Goal: Information Seeking & Learning: Learn about a topic

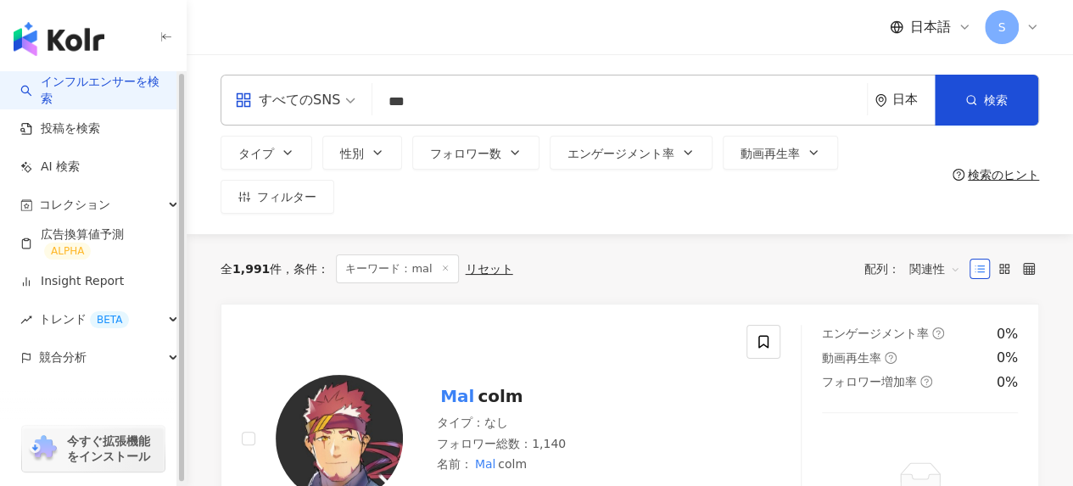
click at [98, 37] on img "button" at bounding box center [59, 39] width 91 height 34
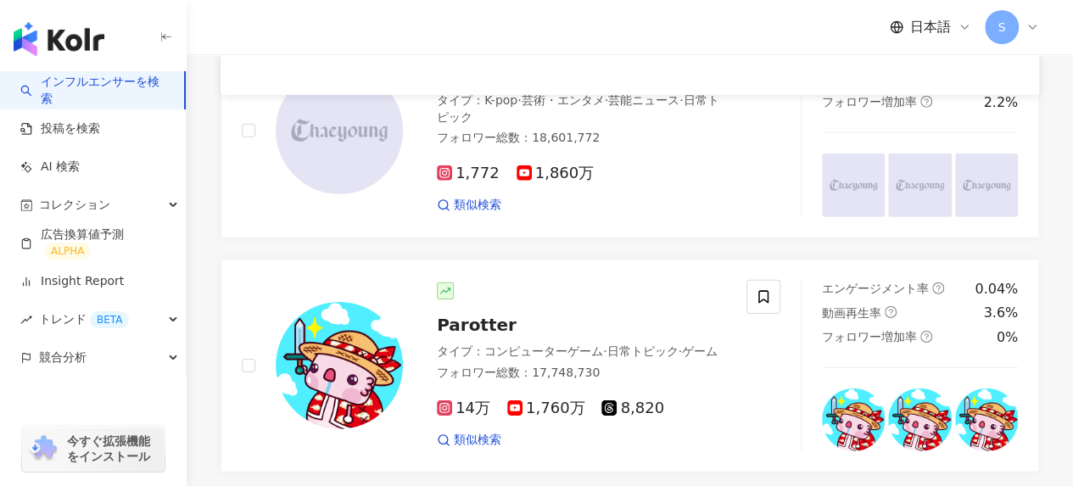
scroll to position [2534, 0]
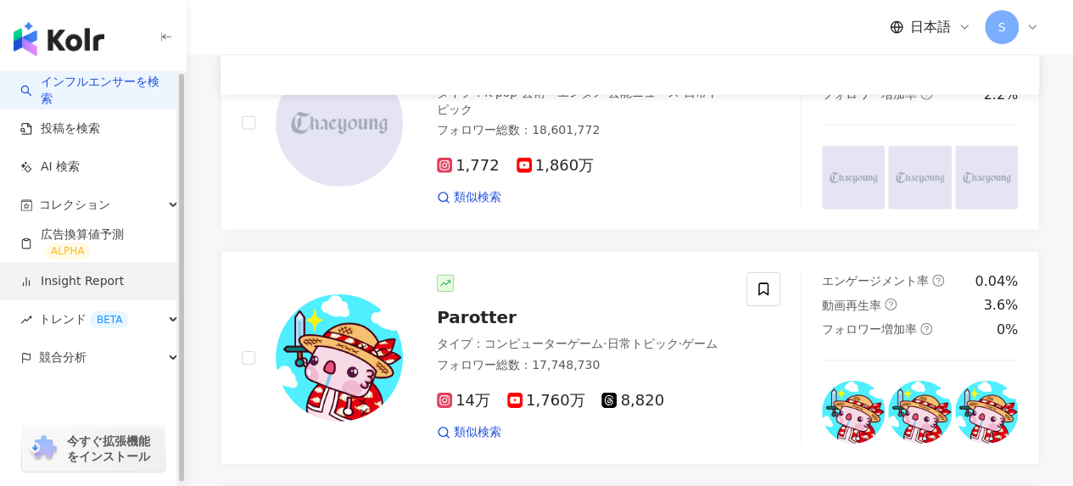
click at [73, 273] on link "Insight Report" at bounding box center [72, 281] width 104 height 17
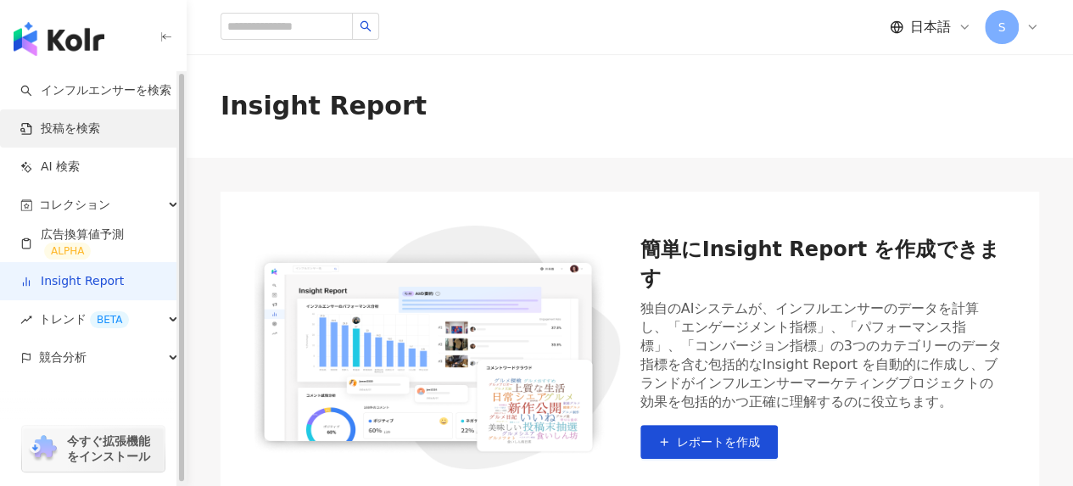
click at [60, 132] on link "投稿を検索" at bounding box center [60, 128] width 80 height 17
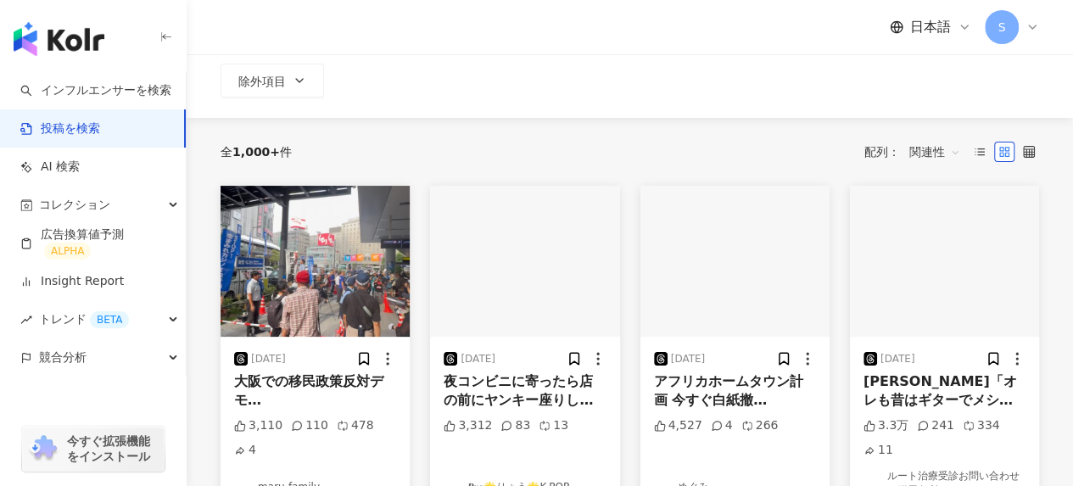
scroll to position [144, 0]
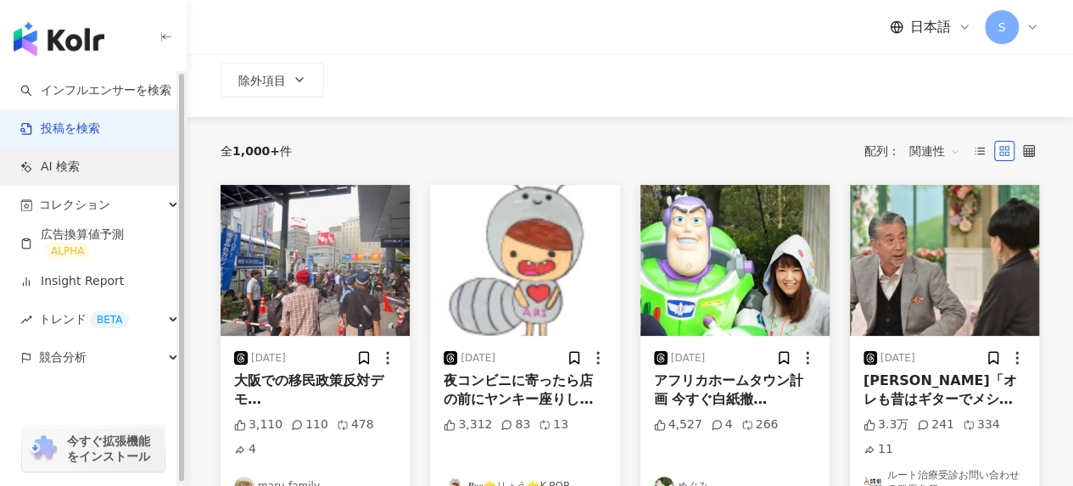
click at [80, 174] on link "AI 検索" at bounding box center [49, 167] width 59 height 17
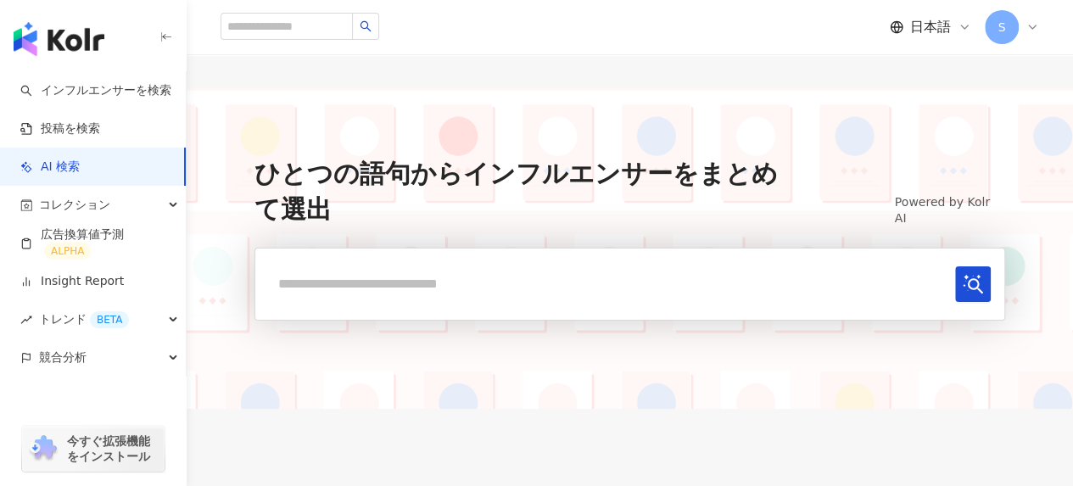
click at [334, 292] on input "text" at bounding box center [609, 283] width 680 height 35
type input "**********"
click at [955, 266] on button "submit" at bounding box center [973, 284] width 36 height 36
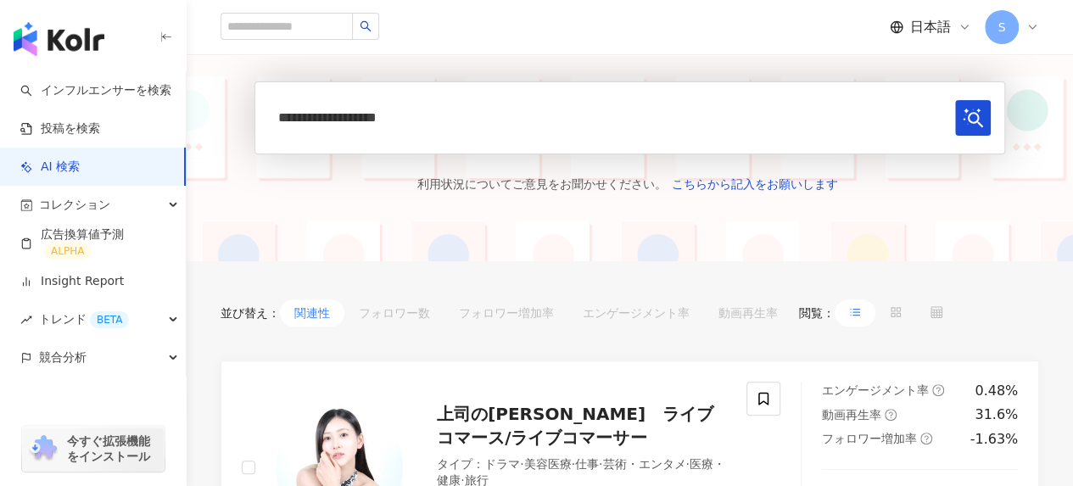
scroll to position [167, 0]
click at [931, 317] on span at bounding box center [937, 312] width 12 height 14
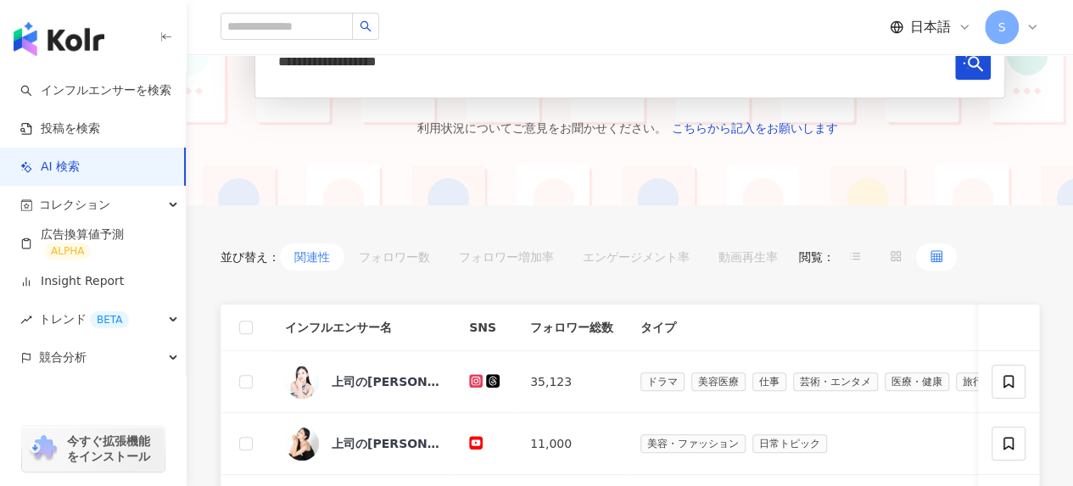
scroll to position [224, 0]
click at [397, 255] on button "フォロワー数" at bounding box center [395, 255] width 100 height 27
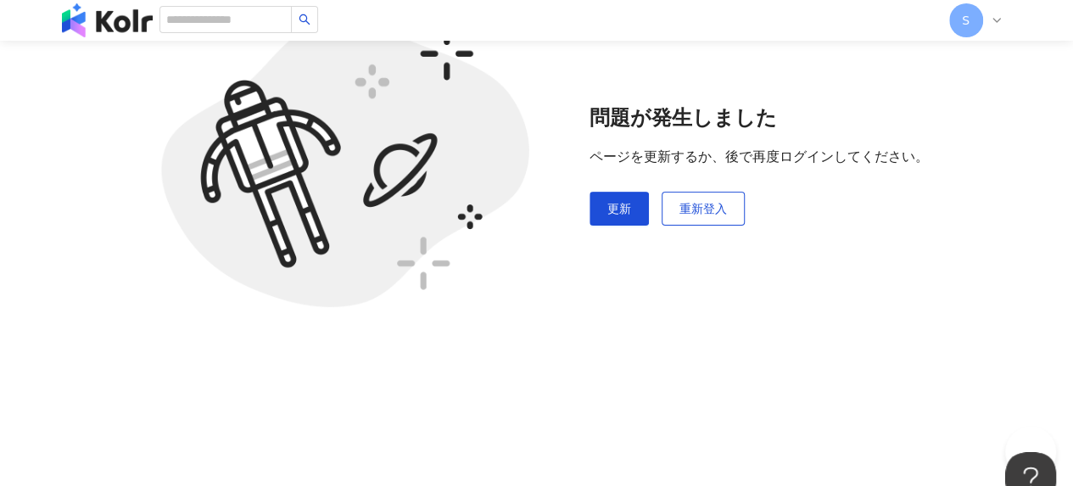
scroll to position [0, 0]
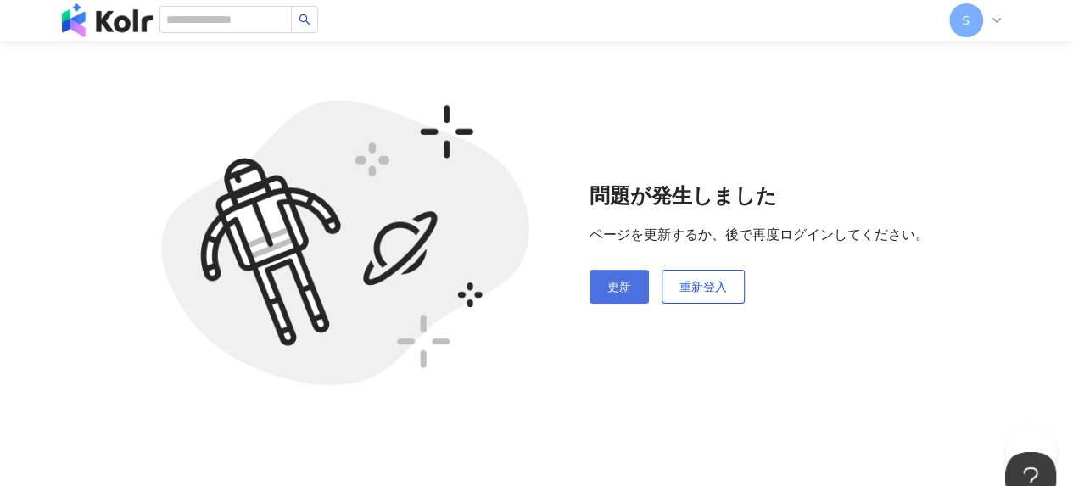
click at [618, 291] on span "更新" at bounding box center [620, 287] width 24 height 14
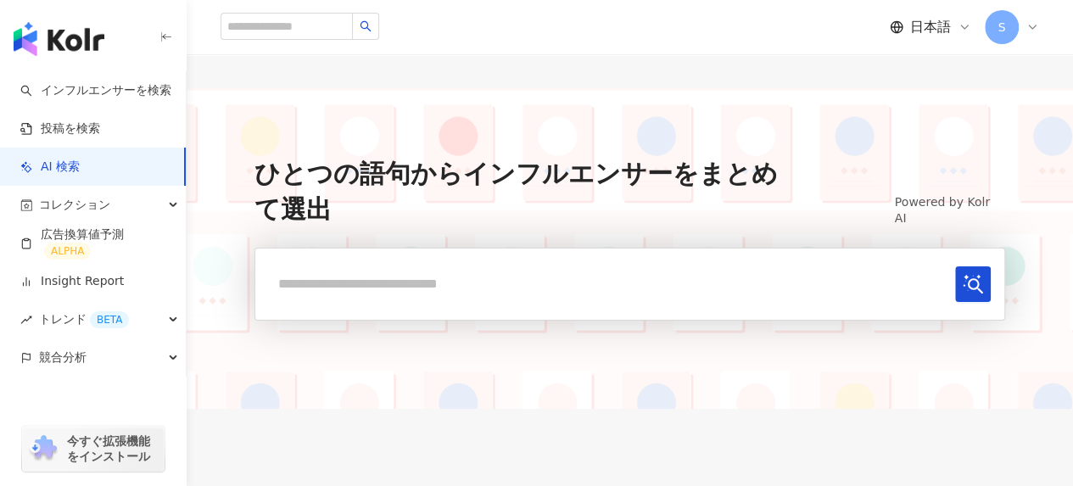
click at [358, 275] on input "text" at bounding box center [609, 283] width 680 height 35
type input "**********"
click at [955, 266] on button "submit" at bounding box center [973, 284] width 36 height 36
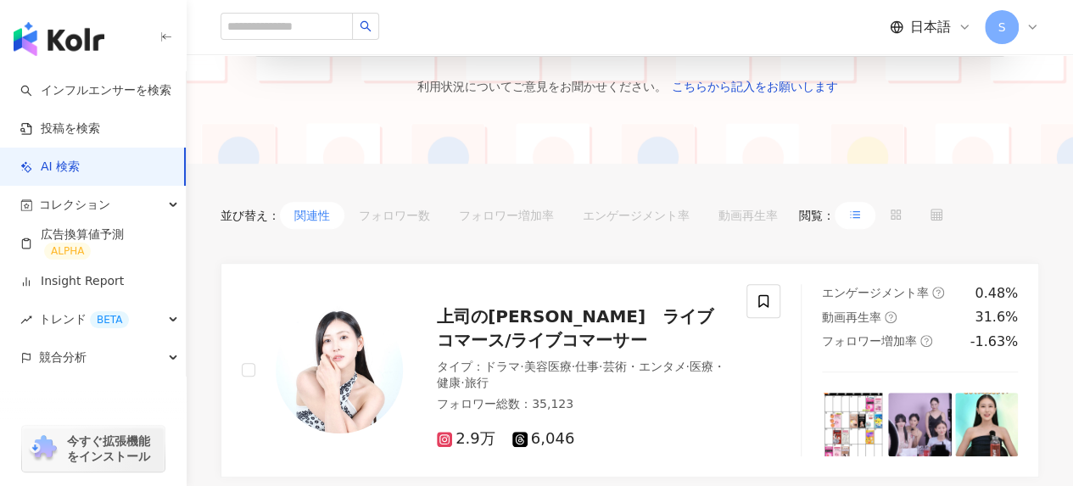
scroll to position [265, 0]
click at [426, 216] on button "フォロワー数" at bounding box center [395, 214] width 100 height 27
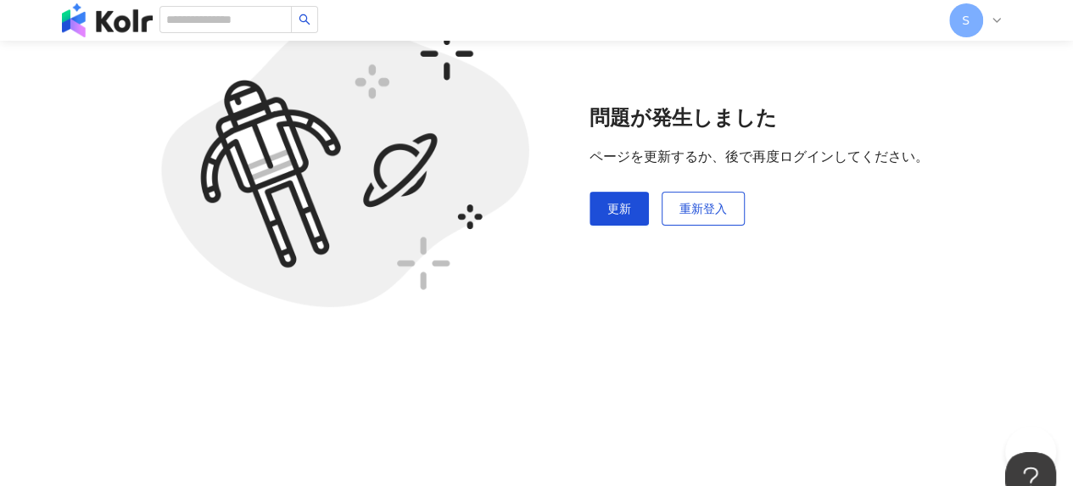
scroll to position [0, 0]
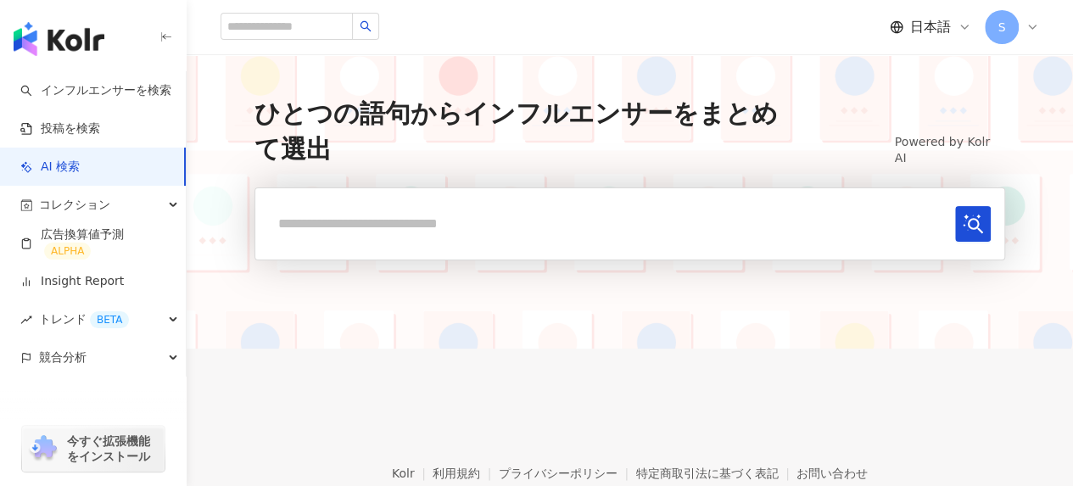
scroll to position [58, 0]
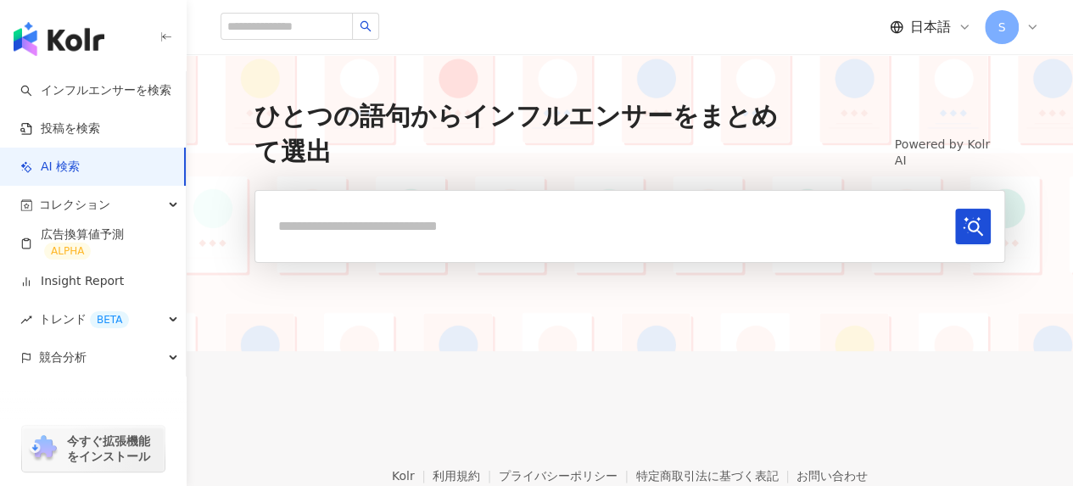
click at [382, 218] on input "text" at bounding box center [609, 226] width 680 height 35
type input "*******"
click at [955, 209] on button "submit" at bounding box center [973, 227] width 36 height 36
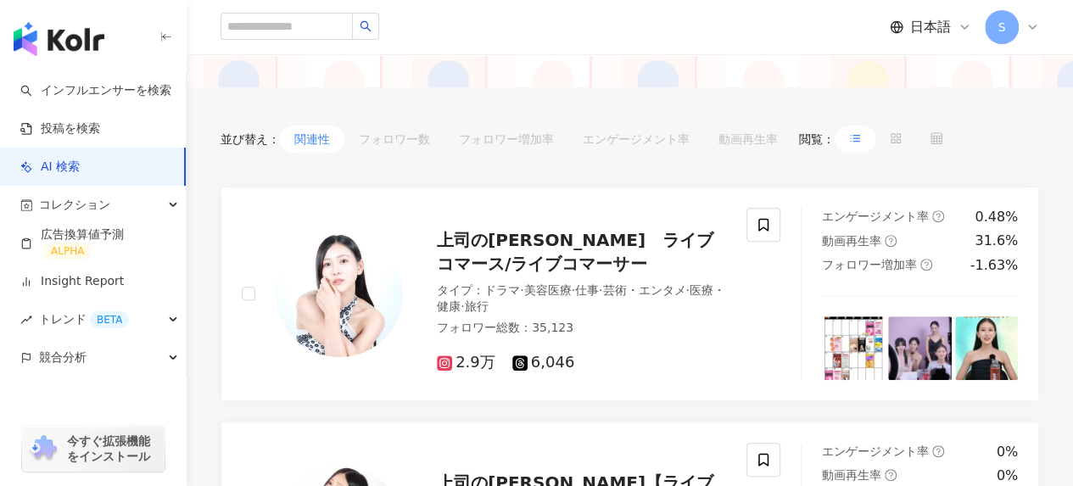
scroll to position [341, 0]
click at [390, 140] on button "フォロワー数" at bounding box center [395, 138] width 100 height 27
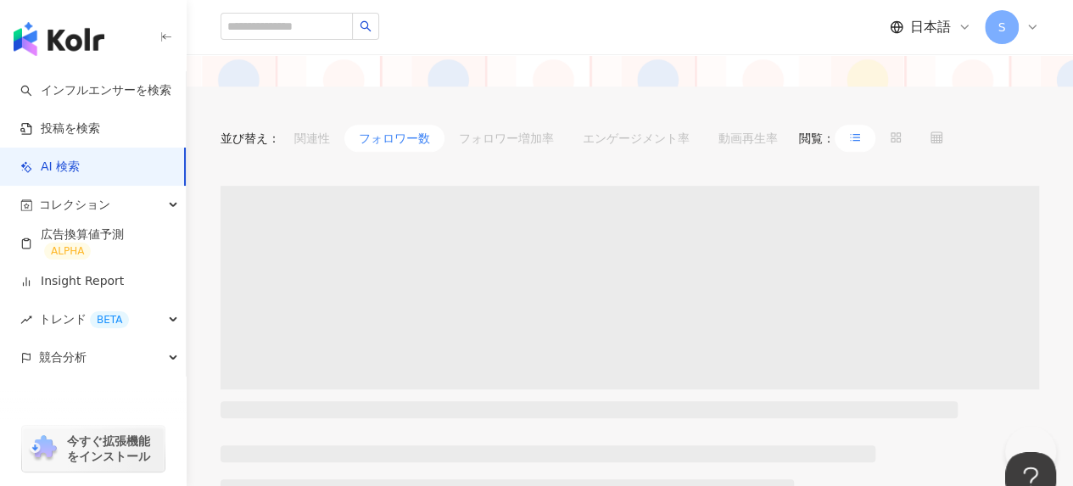
scroll to position [78, 0]
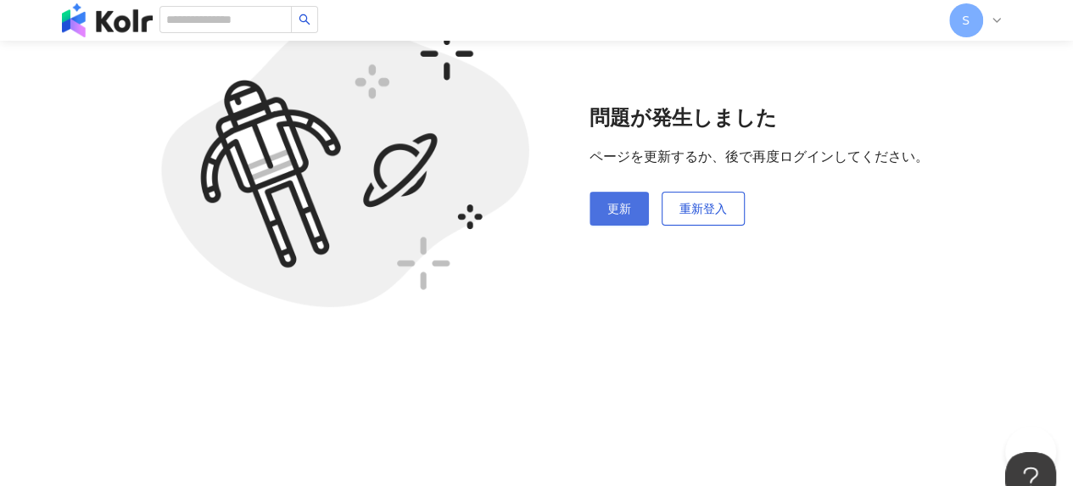
click at [617, 215] on span "更新" at bounding box center [620, 209] width 24 height 14
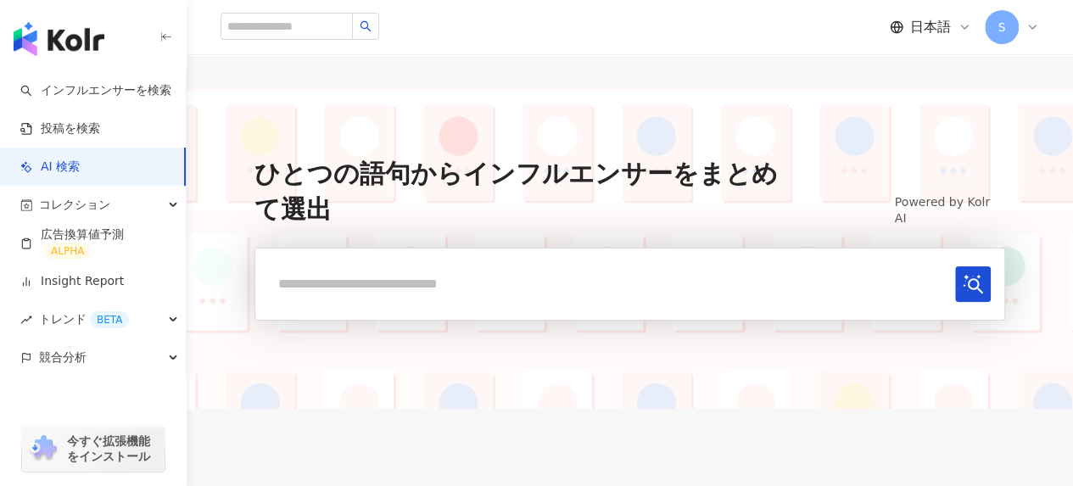
scroll to position [149, 0]
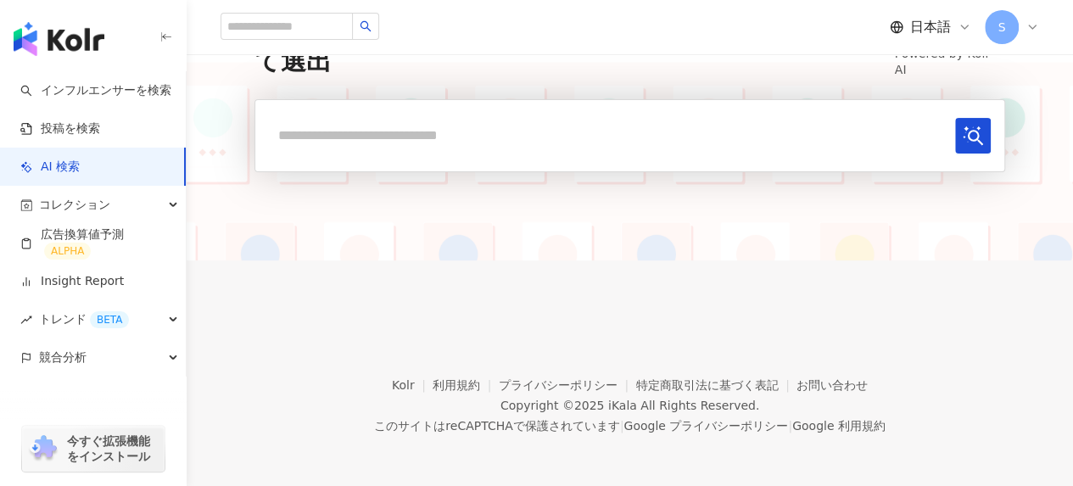
click at [584, 121] on input "text" at bounding box center [609, 135] width 680 height 35
click at [955, 118] on button "submit" at bounding box center [973, 136] width 36 height 36
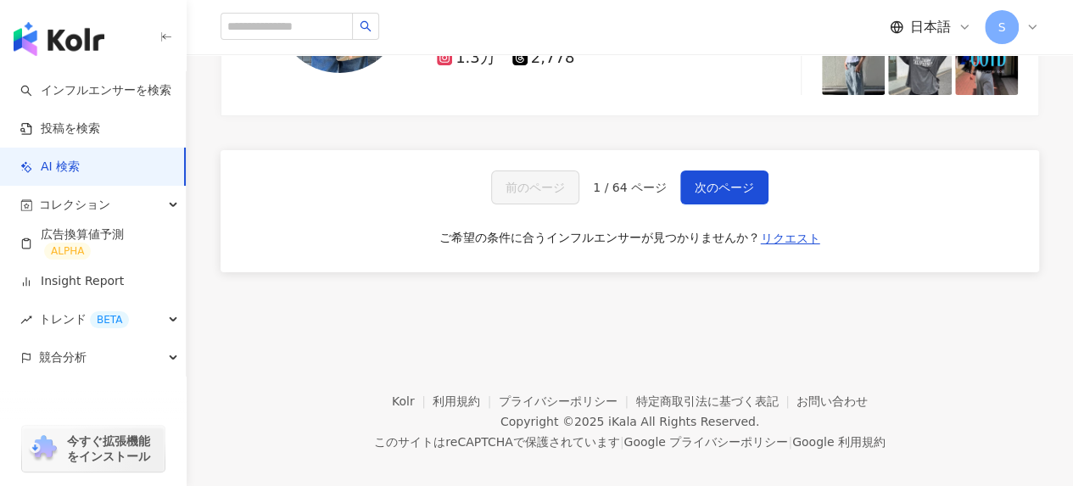
scroll to position [3138, 0]
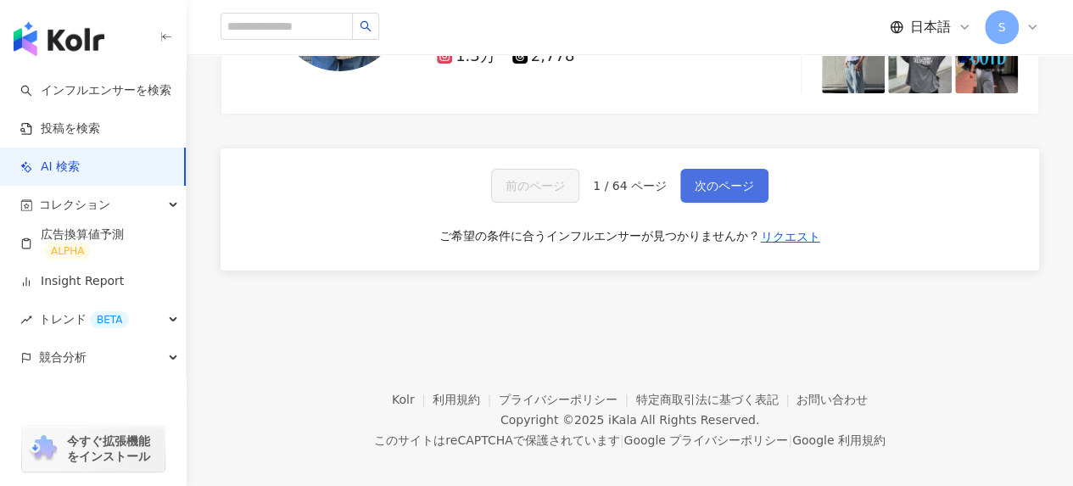
click at [710, 169] on button "次のページ" at bounding box center [725, 186] width 88 height 34
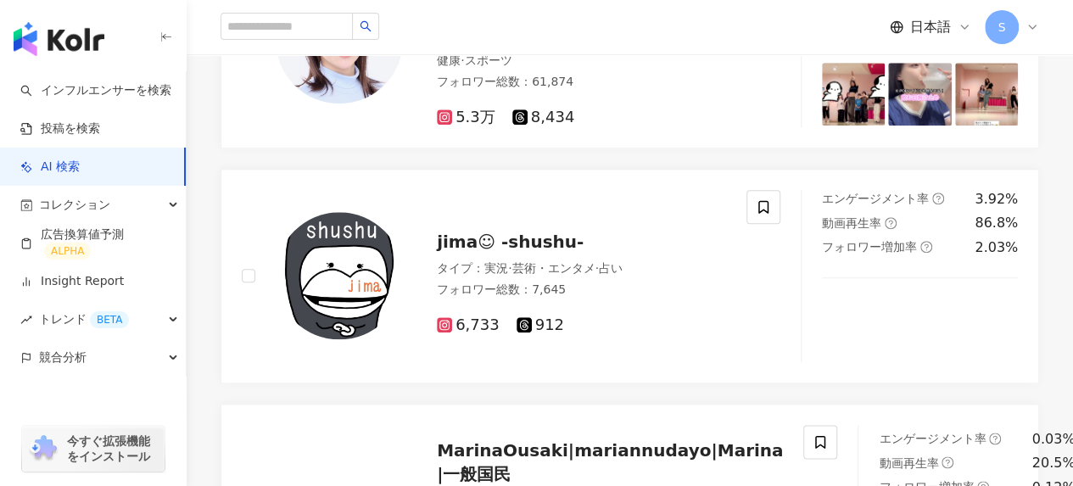
scroll to position [843, 0]
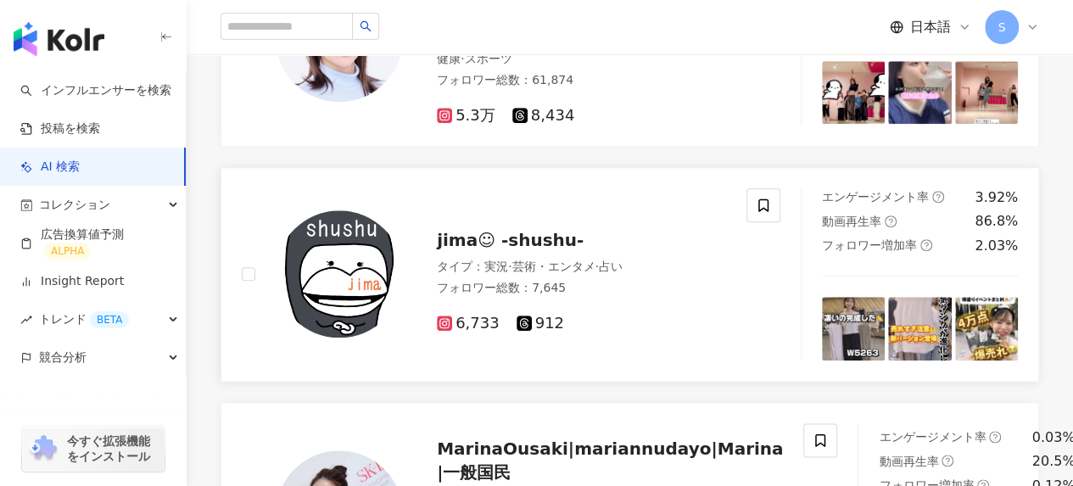
click at [350, 272] on img at bounding box center [339, 273] width 127 height 127
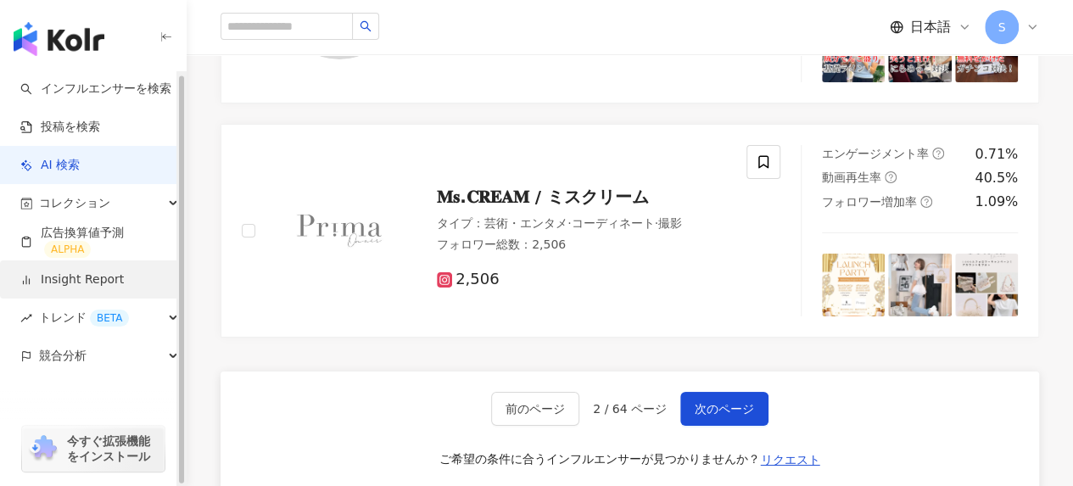
scroll to position [3037, 0]
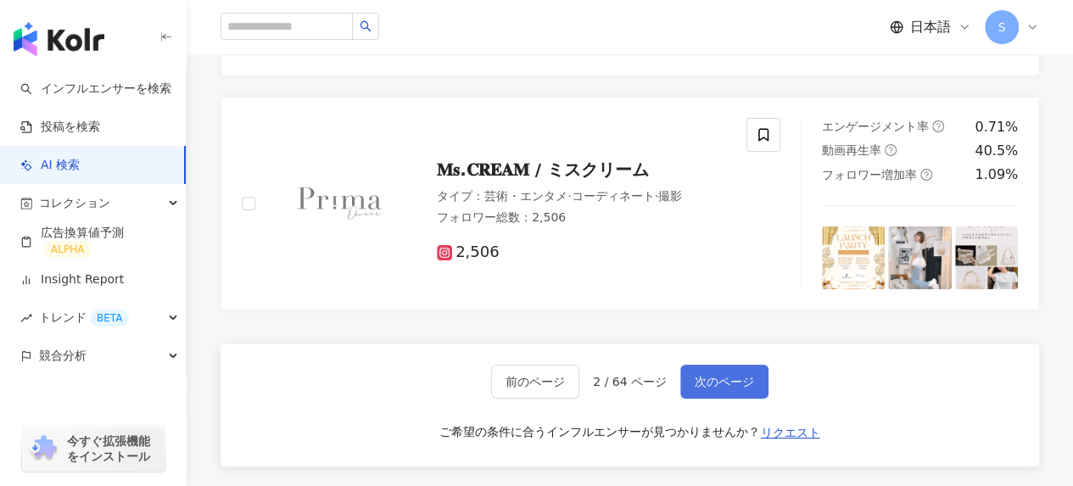
click at [733, 375] on span "次のページ" at bounding box center [724, 382] width 59 height 14
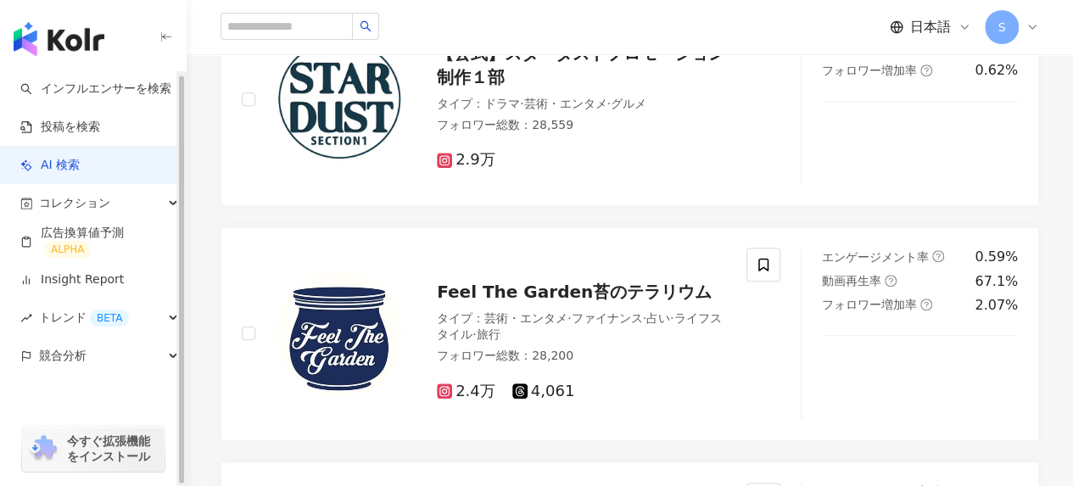
scroll to position [0, 0]
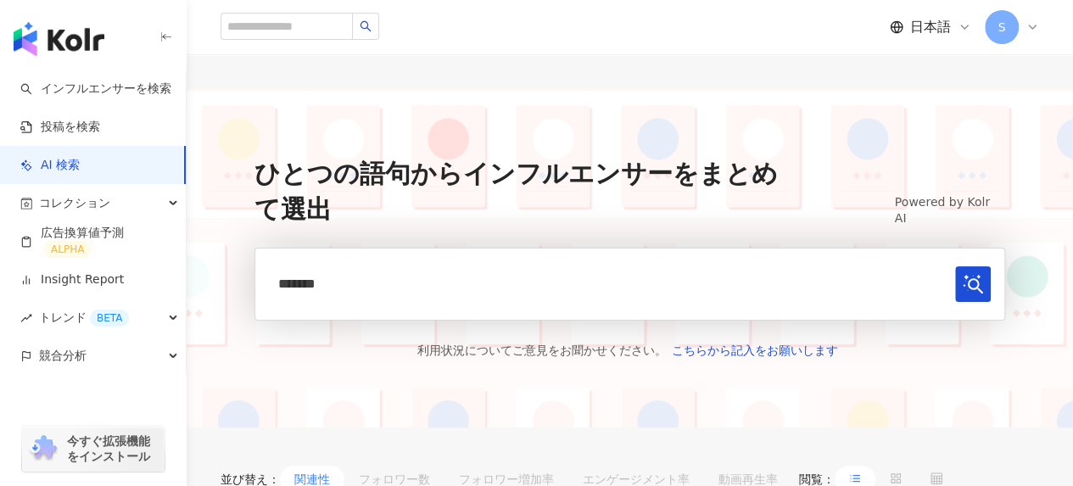
click at [380, 306] on form "*******" at bounding box center [630, 284] width 751 height 73
click at [384, 289] on input "*******" at bounding box center [609, 283] width 680 height 35
type input "**********"
click at [955, 266] on button "submit" at bounding box center [973, 284] width 36 height 36
click at [384, 289] on input "**********" at bounding box center [609, 283] width 680 height 35
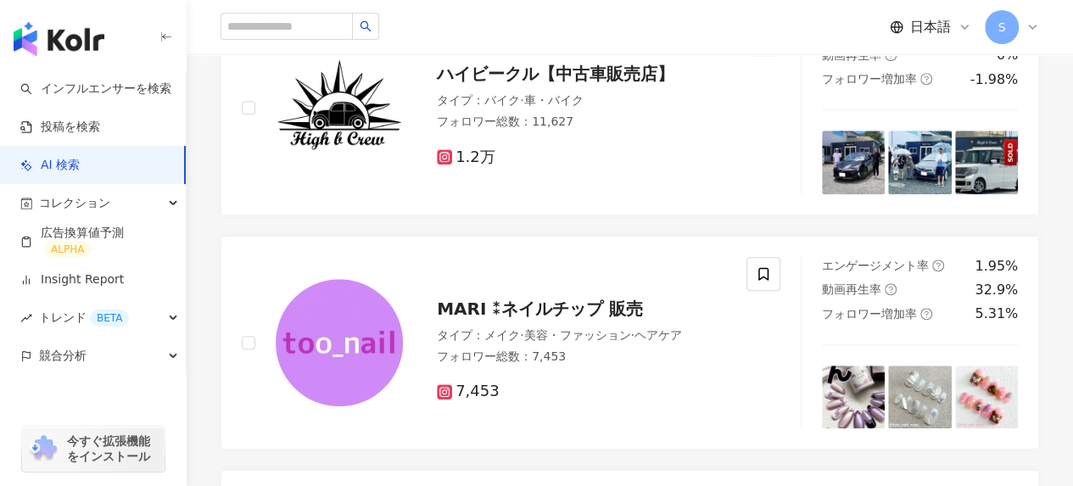
scroll to position [537, 0]
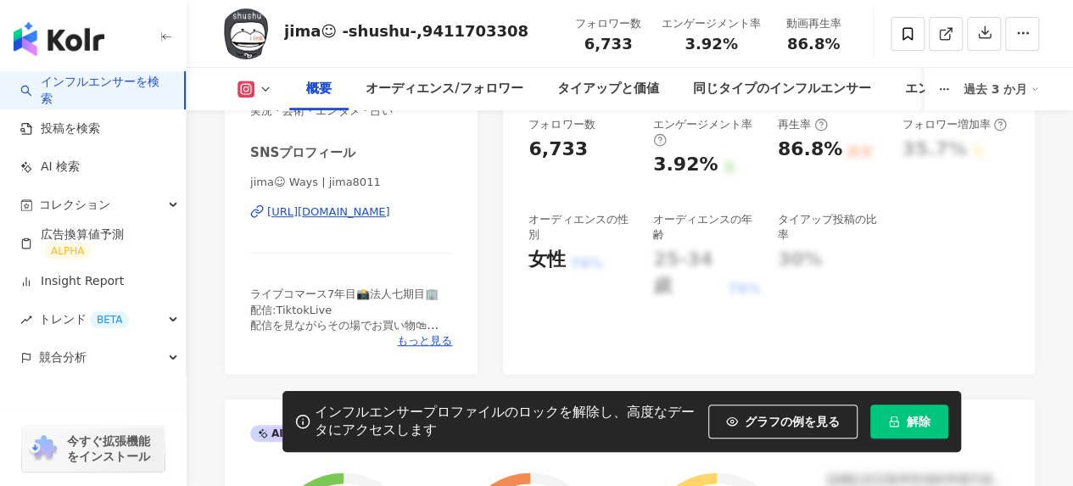
scroll to position [334, 0]
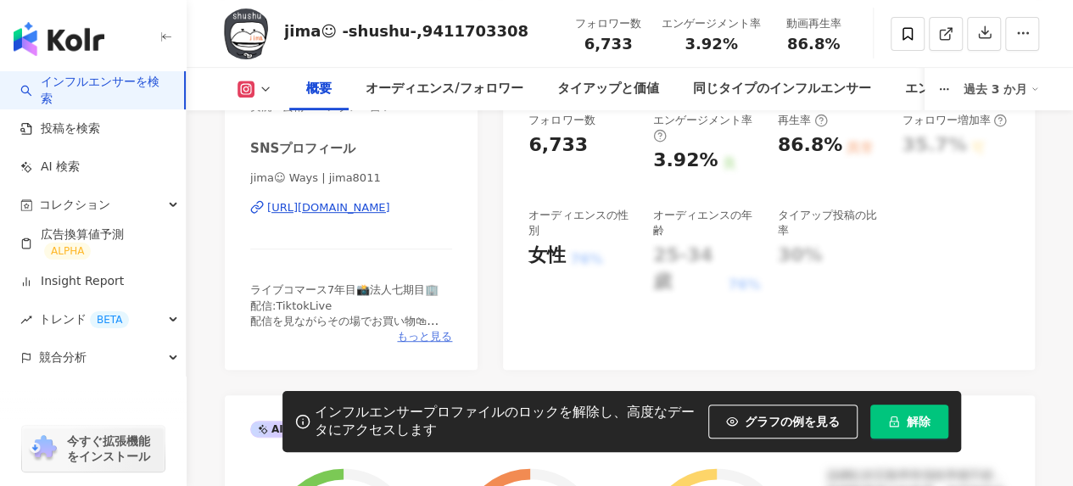
click at [406, 339] on span "もっと見る" at bounding box center [424, 336] width 55 height 15
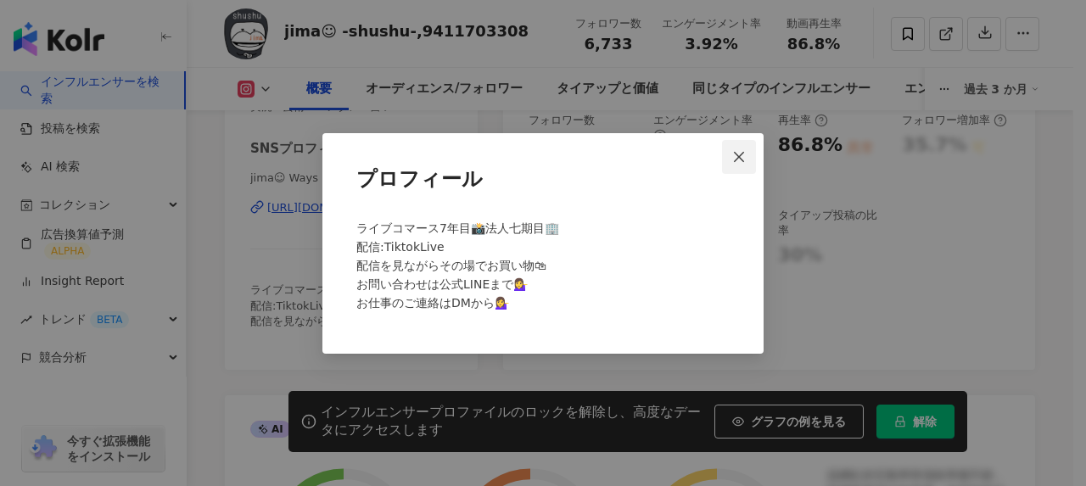
click at [738, 155] on icon "close" at bounding box center [739, 157] width 10 height 10
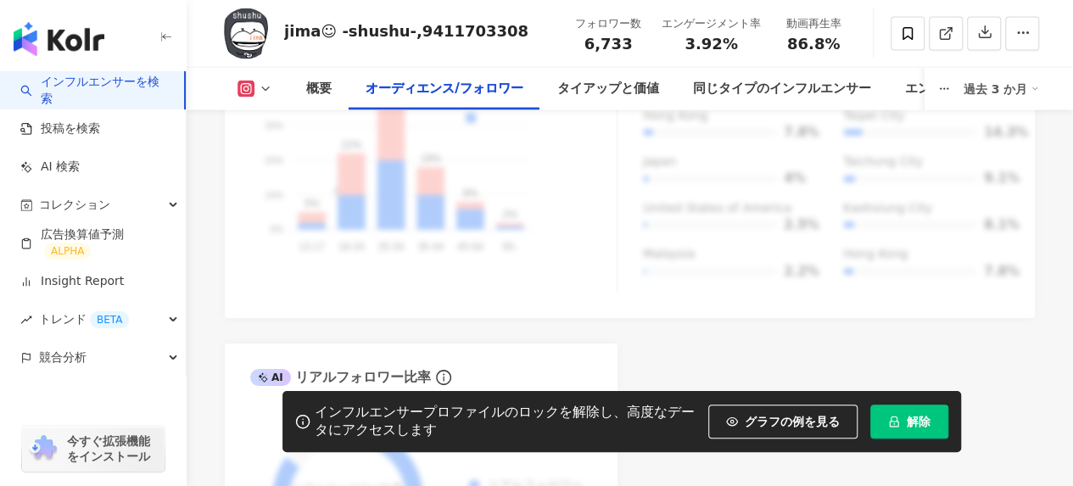
scroll to position [1852, 0]
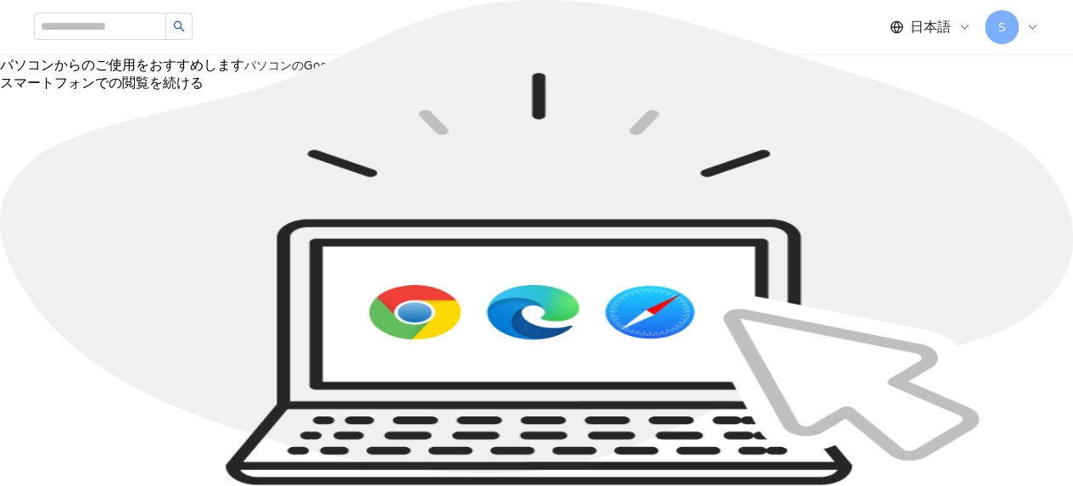
click at [0, 0] on img at bounding box center [0, 0] width 0 height 0
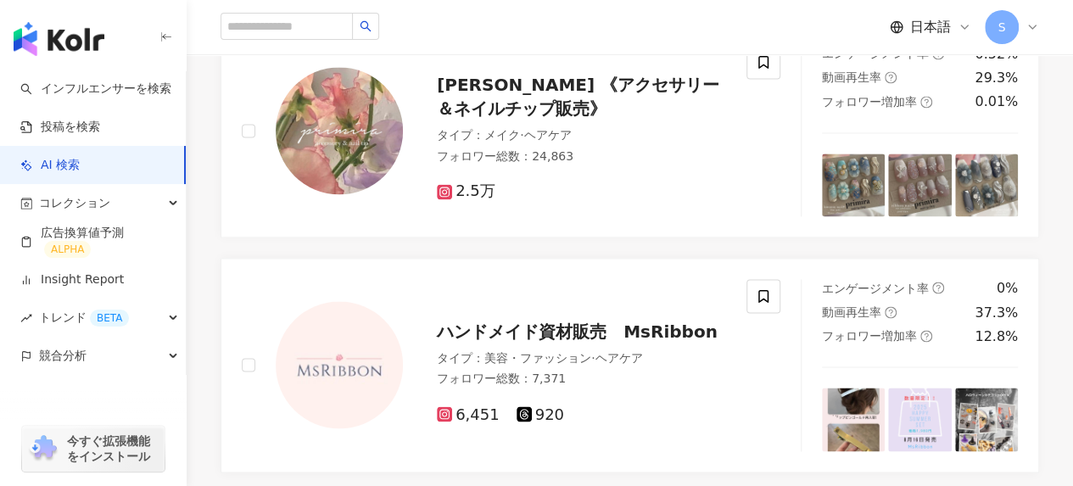
scroll to position [1208, 0]
